Goal: Task Accomplishment & Management: Manage account settings

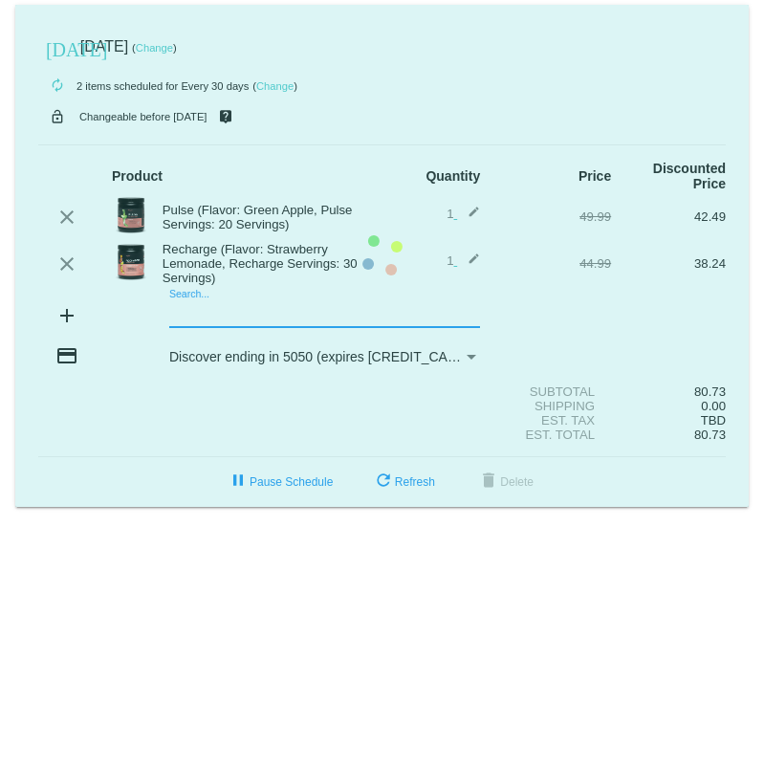
click at [206, 315] on mat-card "[DATE] [DATE] ( Change ) autorenew 2 items scheduled for Every 30 days ( Change…" at bounding box center [381, 256] width 733 height 502
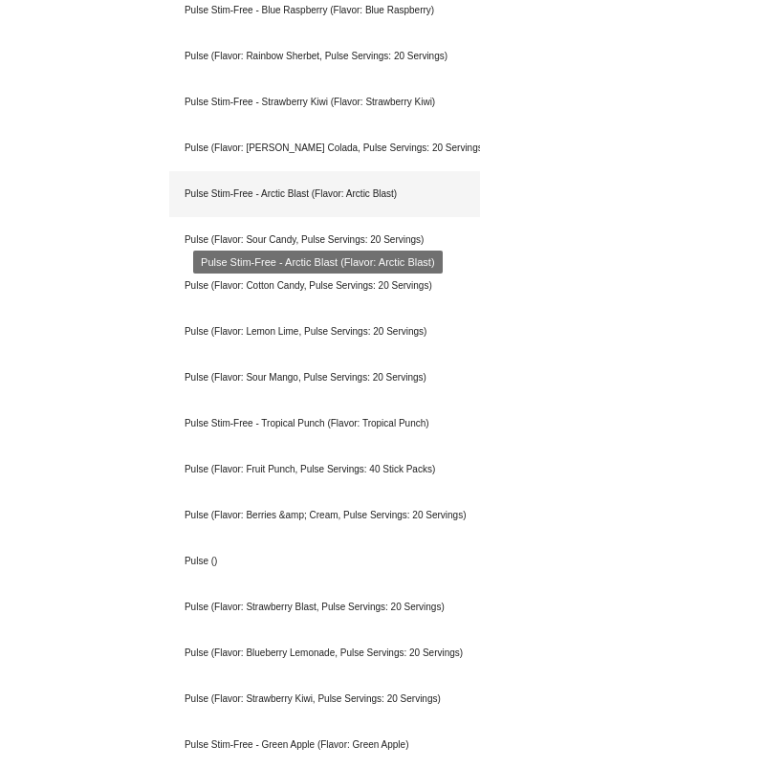
scroll to position [1258, 0]
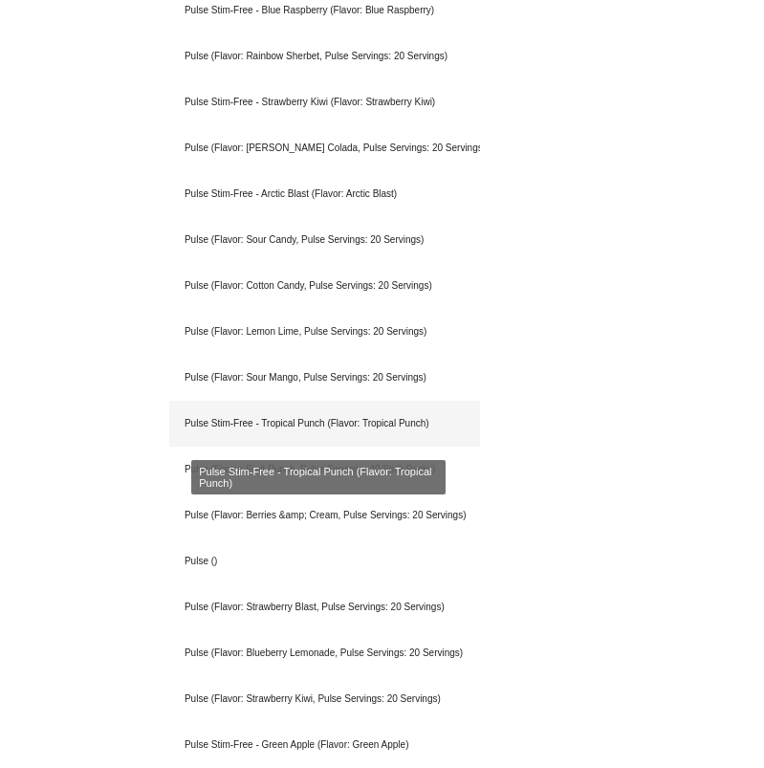
type input "pulse"
click at [280, 414] on div "Pulse Stim-Free - Tropical Punch (Flavor: Tropical Punch)" at bounding box center [324, 424] width 311 height 46
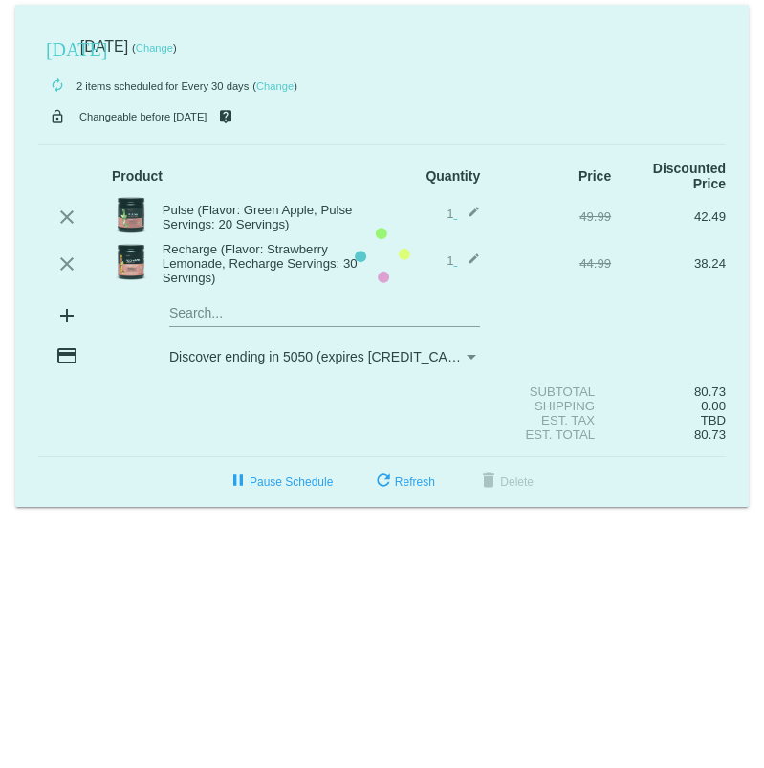
scroll to position [0, 0]
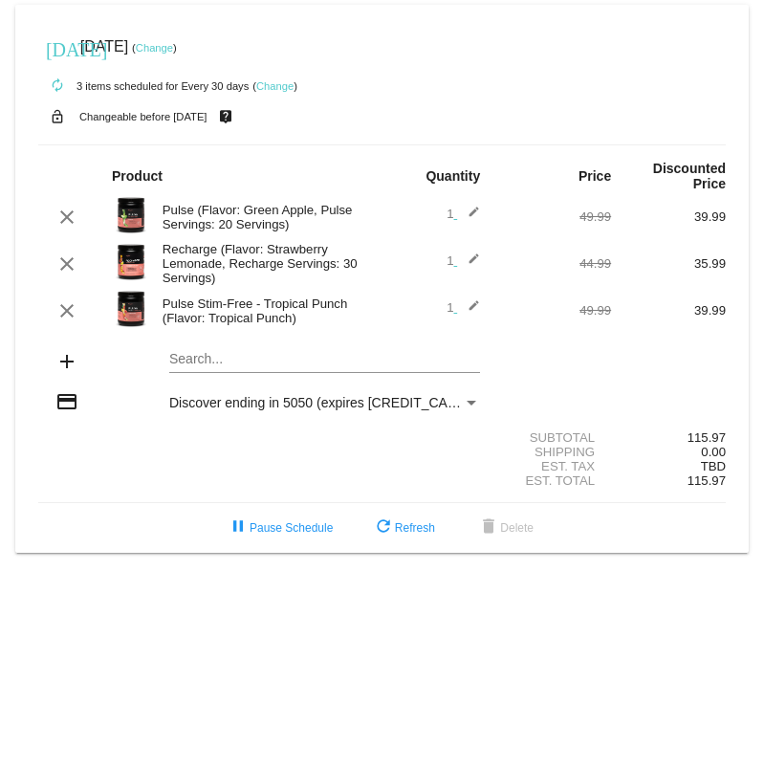
click at [196, 373] on div "Search..." at bounding box center [324, 354] width 311 height 37
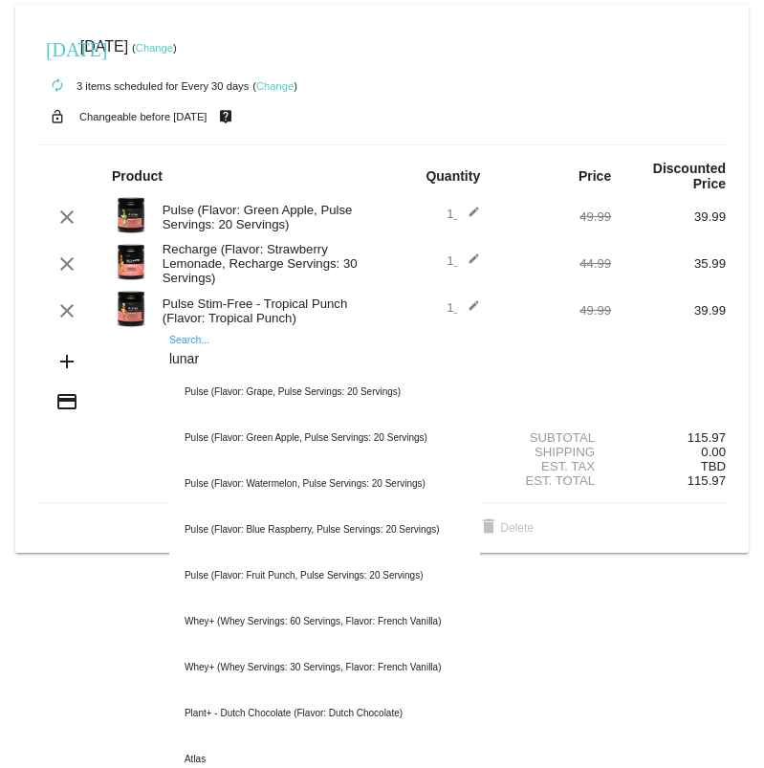
type input "lunar"
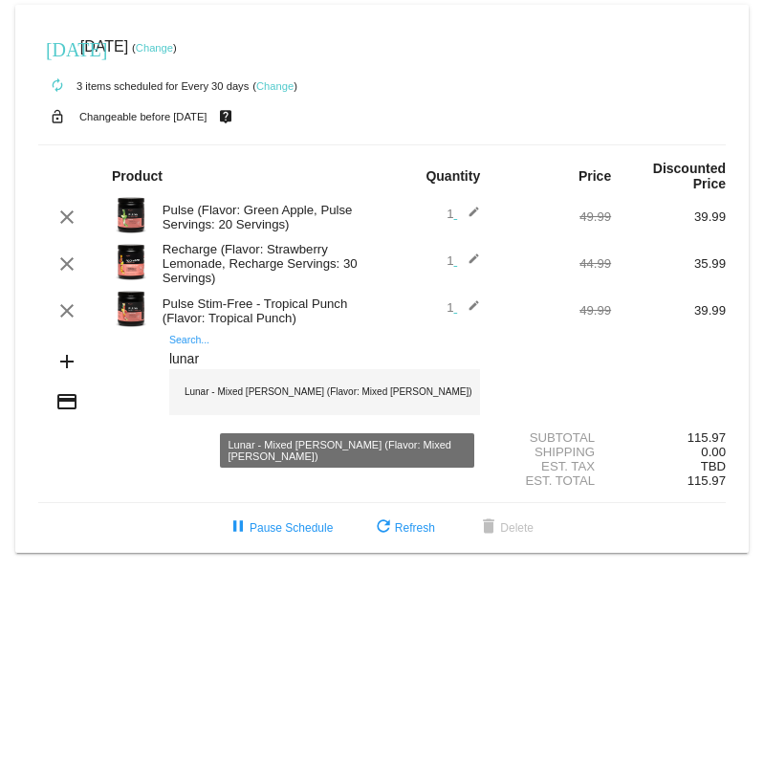
click at [220, 397] on div "Lunar - Mixed [PERSON_NAME] (Flavor: Mixed [PERSON_NAME])" at bounding box center [324, 392] width 311 height 46
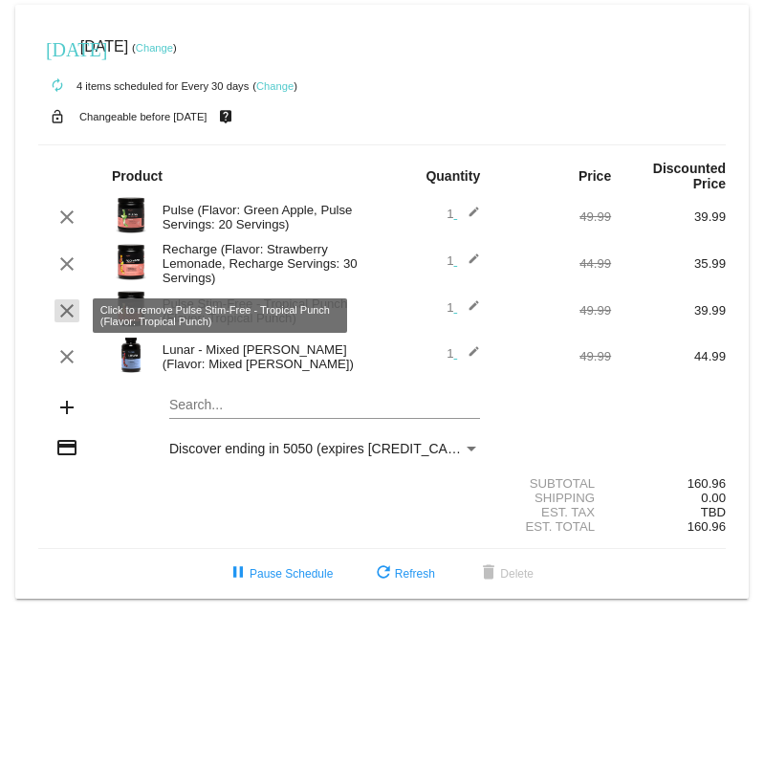
click at [66, 310] on mat-icon "clear" at bounding box center [66, 310] width 23 height 23
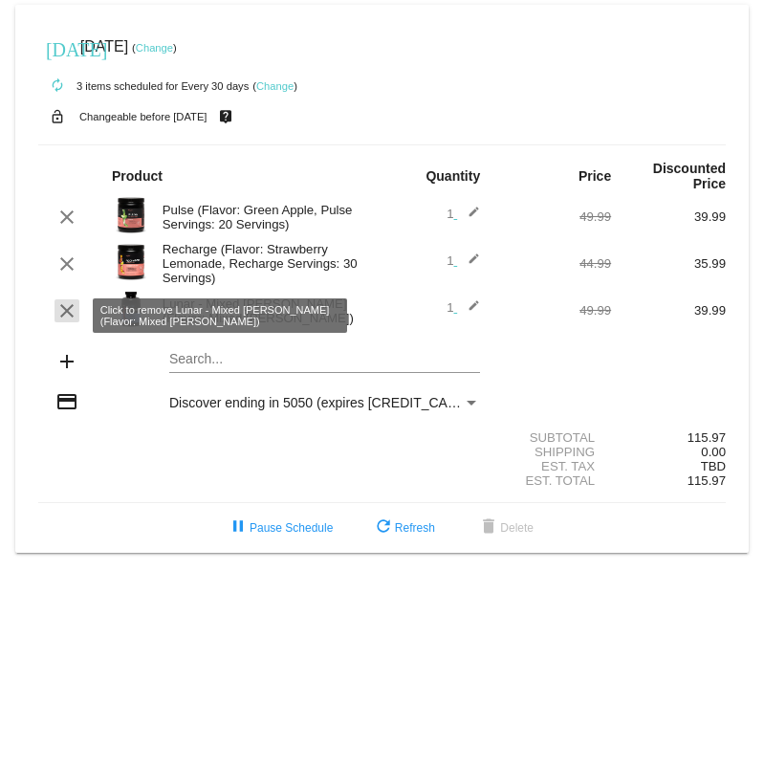
click at [68, 310] on mat-icon "clear" at bounding box center [66, 310] width 23 height 23
